Goal: Transaction & Acquisition: Register for event/course

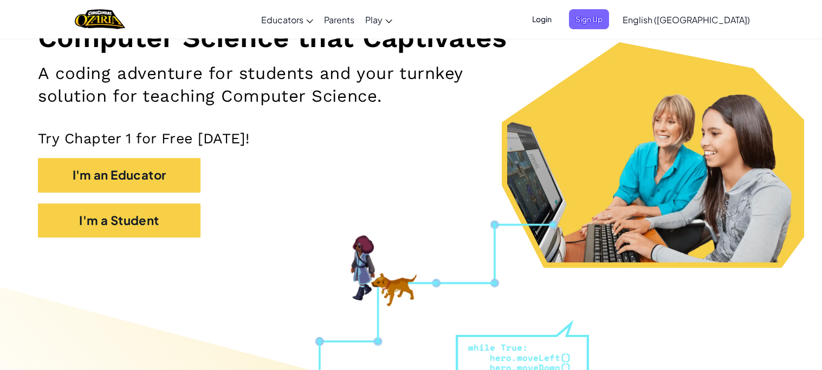
scroll to position [155, 0]
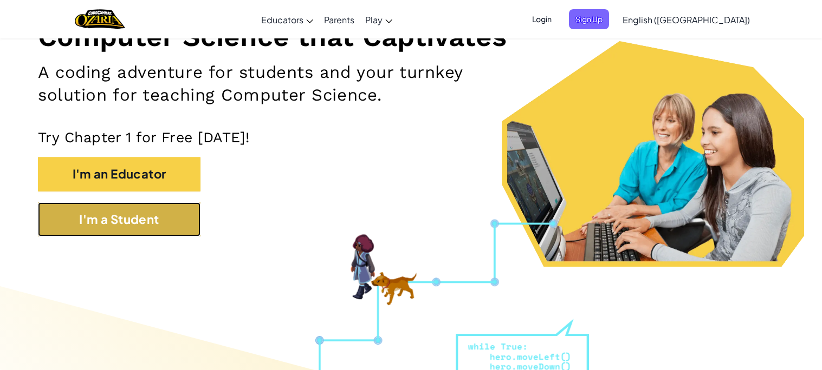
click at [172, 228] on button "I'm a Student" at bounding box center [119, 220] width 162 height 34
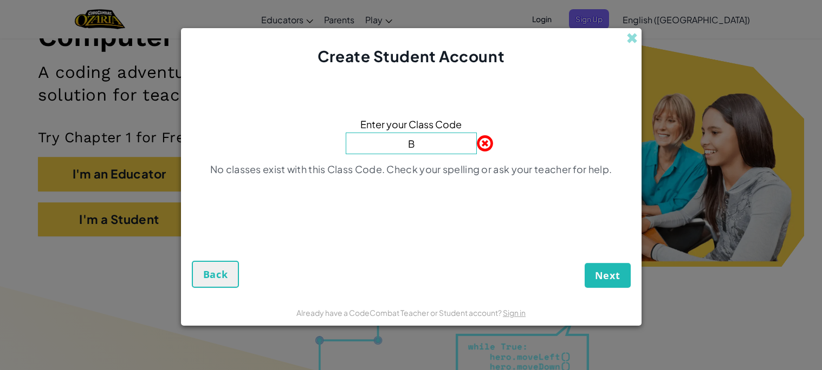
type input "BigPinkSwim"
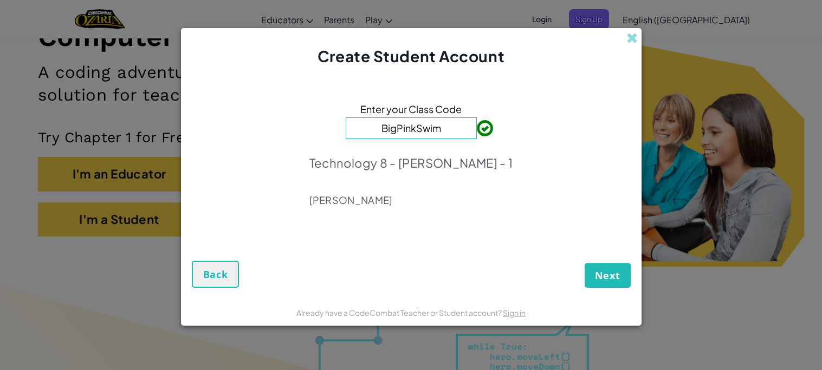
click at [613, 270] on span "Next" at bounding box center [607, 275] width 25 height 13
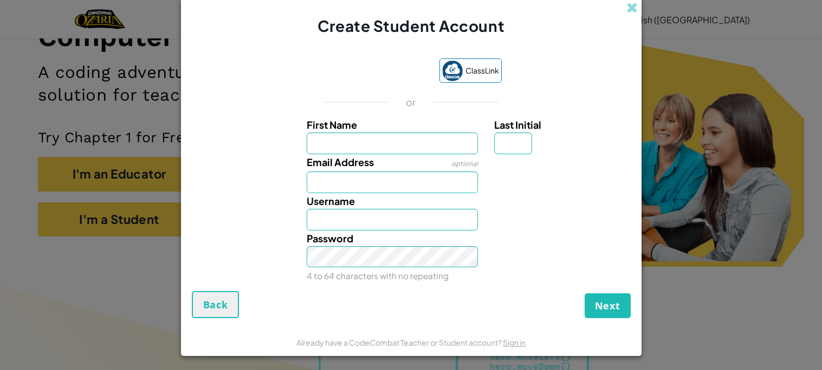
click at [808, 287] on div "Create Student Account ClassLink or First Name Last Initial Email Address optio…" at bounding box center [411, 185] width 822 height 370
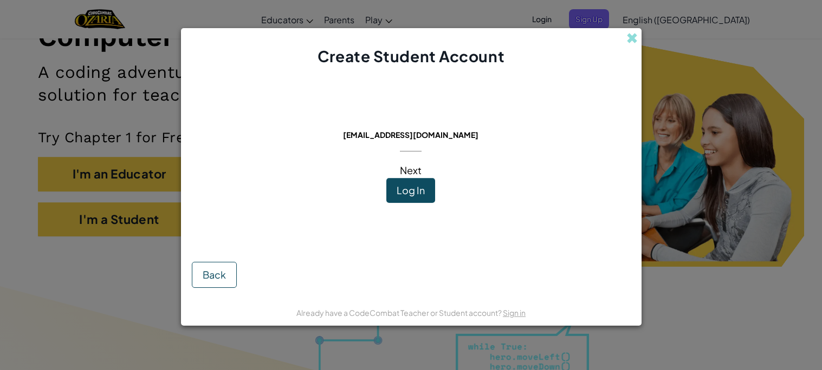
click at [423, 191] on button "Log In" at bounding box center [410, 190] width 49 height 25
